Goal: Communication & Community: Answer question/provide support

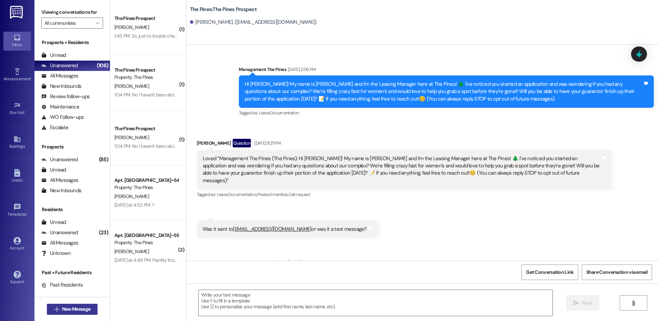
scroll to position [177, 0]
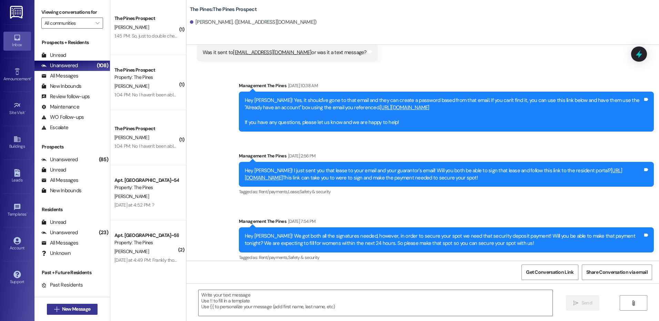
click at [82, 308] on span "New Message" at bounding box center [76, 309] width 28 height 7
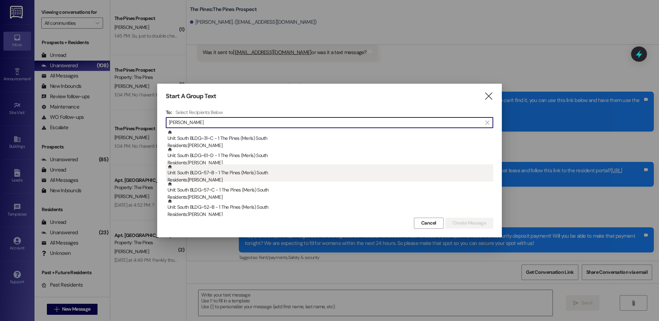
type input "[PERSON_NAME]"
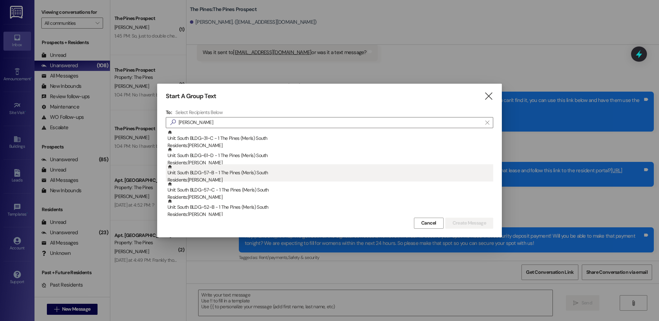
click at [232, 175] on div "Unit: South BLDG~57~B - 1 The Pines (Men's) [DEMOGRAPHIC_DATA] Residents: [PERS…" at bounding box center [330, 174] width 326 height 20
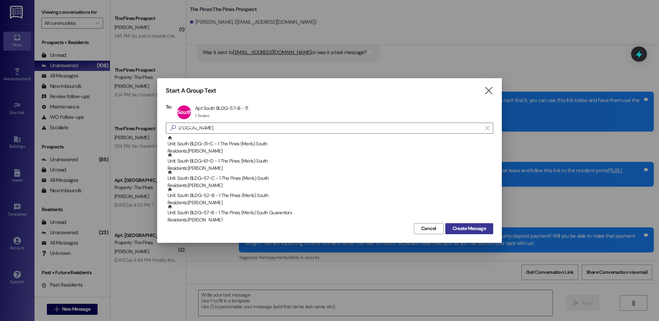
click at [479, 227] on span "Create Message" at bounding box center [468, 228] width 33 height 7
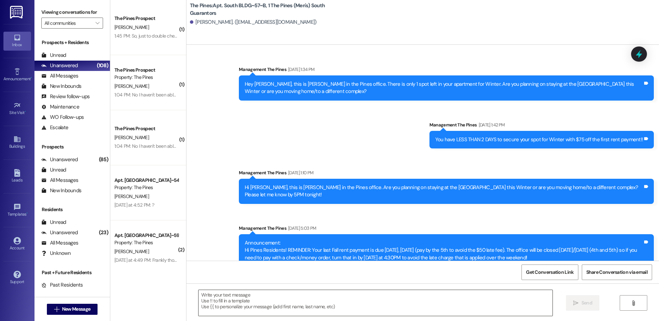
click at [439, 303] on textarea at bounding box center [374, 303] width 353 height 26
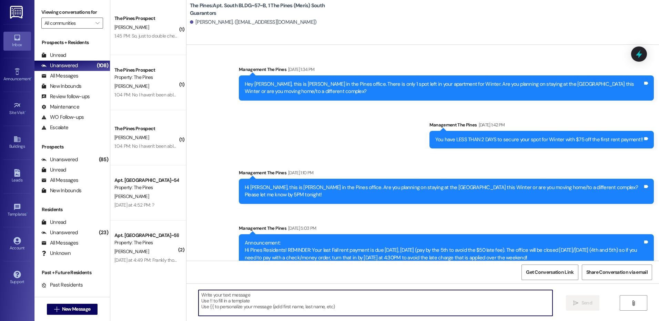
scroll to position [10780, 0]
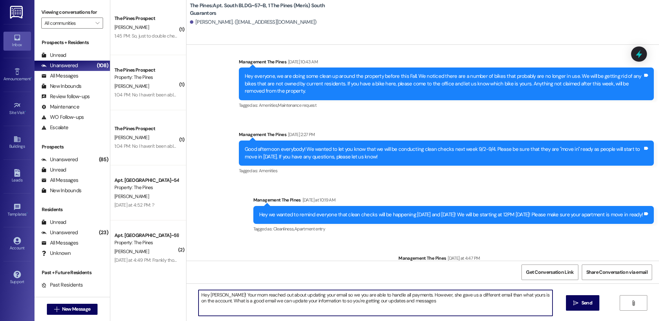
type textarea "Hey [PERSON_NAME]! Your mom reached out about updating your email so we you are…"
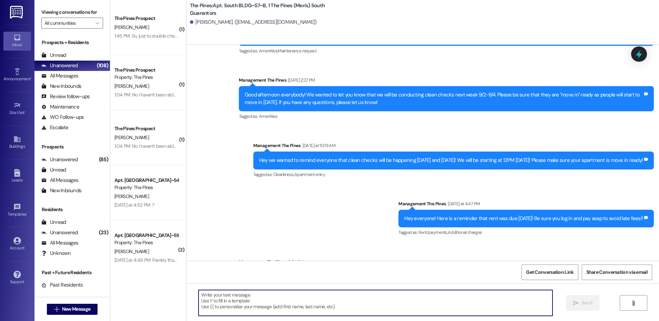
scroll to position [10836, 0]
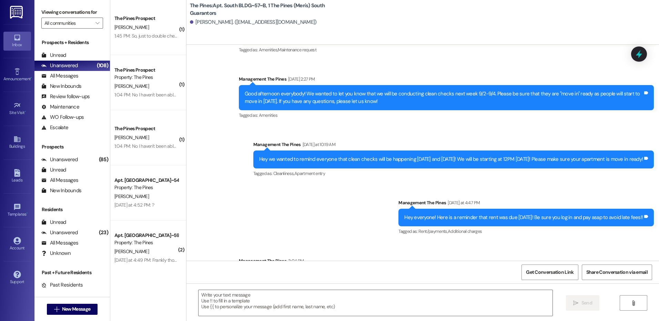
drag, startPoint x: 239, startPoint y: 235, endPoint x: 478, endPoint y: 254, distance: 239.8
click at [478, 267] on div "Hey [PERSON_NAME]! Your mom reached out about updating your email so we you are…" at bounding box center [446, 279] width 415 height 25
copy div "Hey [PERSON_NAME]! Your mom reached out about updating your email so we you are…"
click at [75, 311] on span "New Message" at bounding box center [76, 309] width 28 height 7
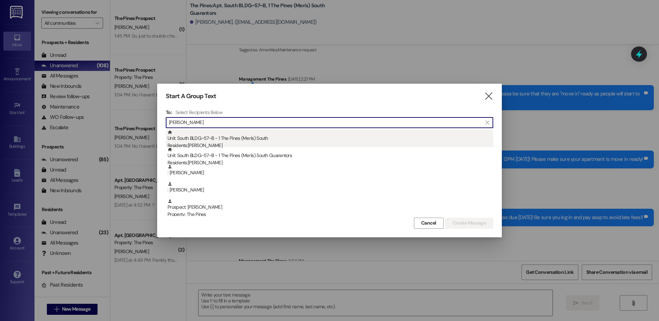
type input "[PERSON_NAME]"
click at [258, 136] on div "Unit: South BLDG~57~B - 1 The Pines (Men's) [DEMOGRAPHIC_DATA] Residents: [PERS…" at bounding box center [330, 140] width 326 height 20
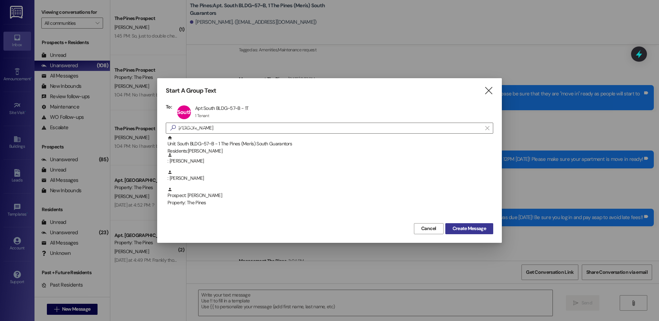
click at [472, 230] on span "Create Message" at bounding box center [468, 228] width 33 height 7
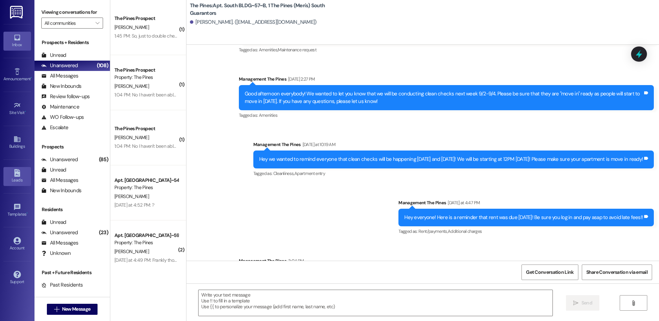
drag, startPoint x: 20, startPoint y: 176, endPoint x: 23, endPoint y: 171, distance: 6.0
click at [20, 176] on icon at bounding box center [17, 173] width 6 height 8
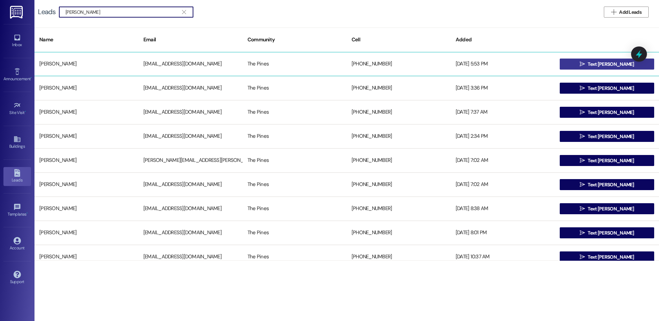
type input "[PERSON_NAME]"
click at [610, 64] on span "Text [PERSON_NAME]" at bounding box center [610, 64] width 46 height 7
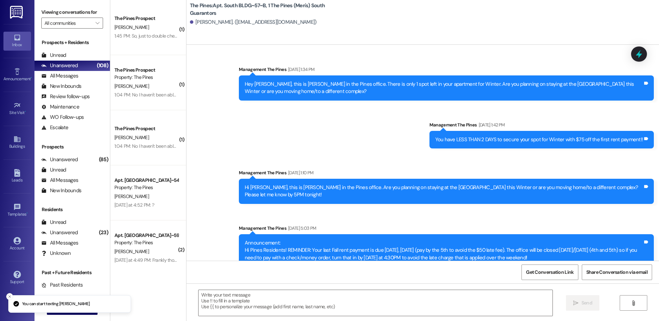
scroll to position [10846, 0]
